Goal: Find specific page/section: Find specific page/section

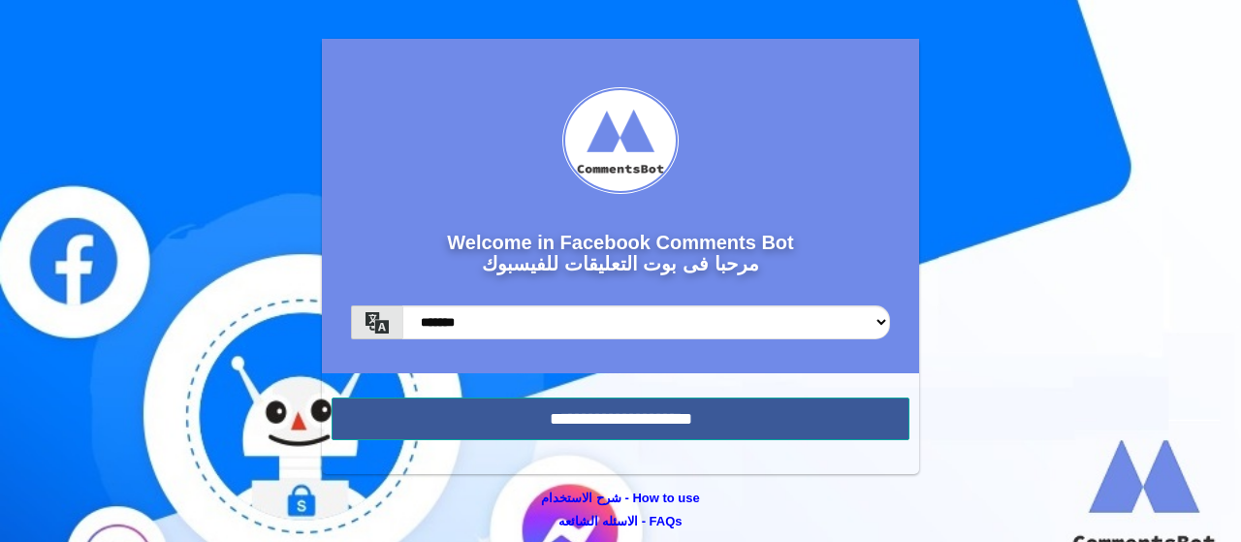
click at [726, 415] on input "**********" at bounding box center [621, 419] width 578 height 43
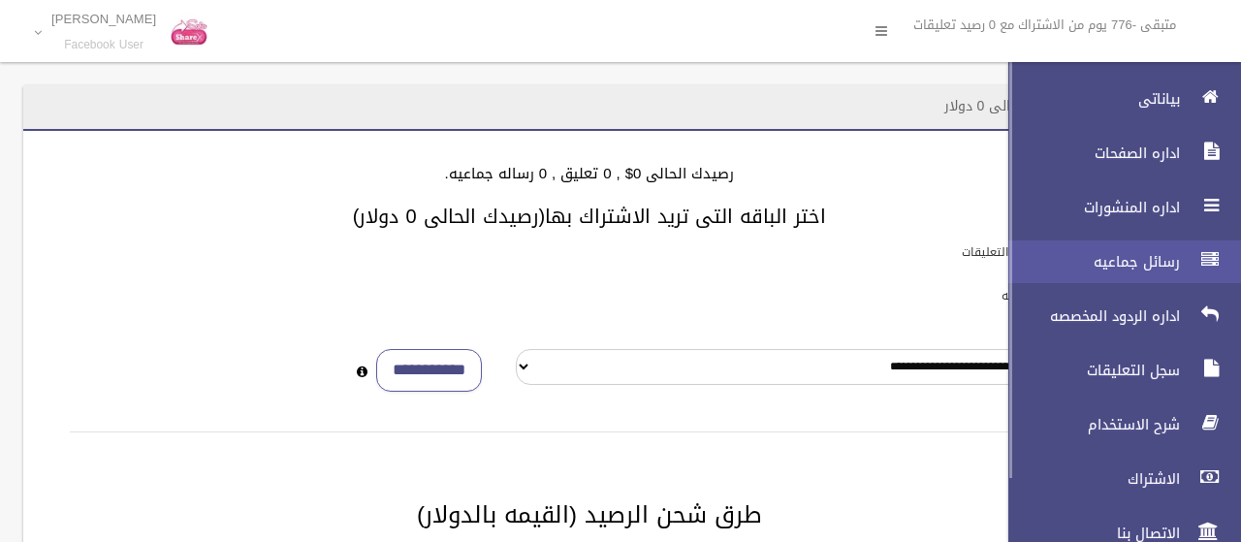
click at [1103, 263] on span "رسائل جماعيه" at bounding box center [1089, 261] width 194 height 19
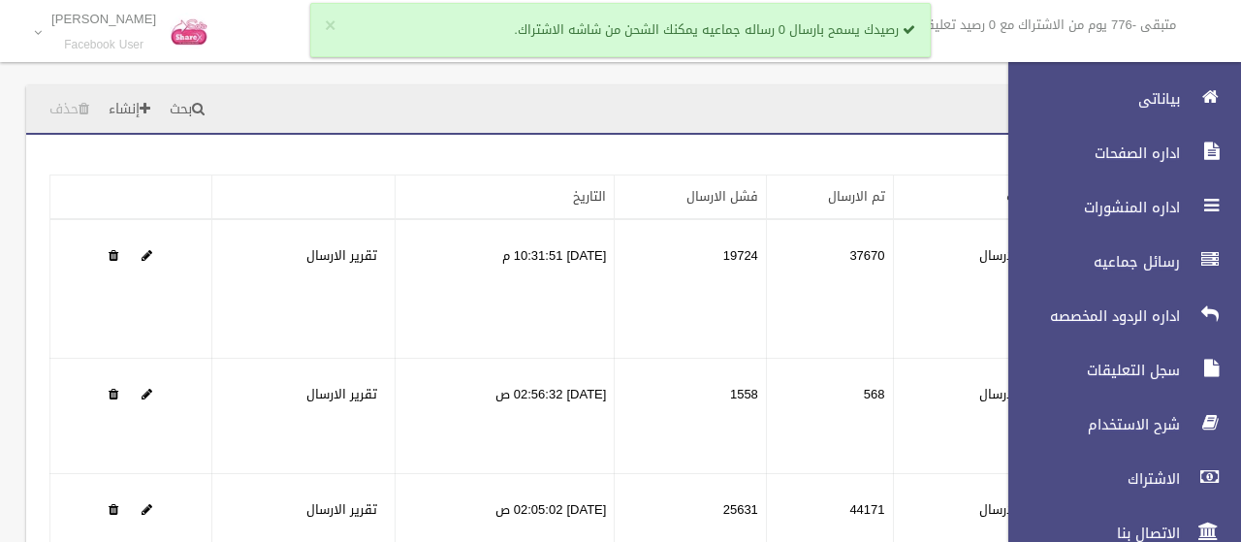
scroll to position [438, 0]
